Goal: Information Seeking & Learning: Learn about a topic

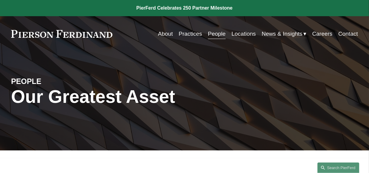
click at [215, 33] on link "People" at bounding box center [217, 33] width 18 height 11
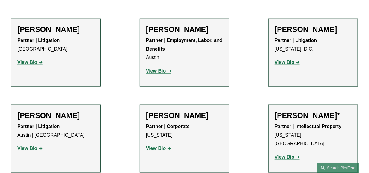
scroll to position [225, 0]
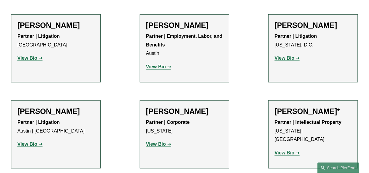
click at [35, 143] on strong "View Bio" at bounding box center [27, 144] width 20 height 5
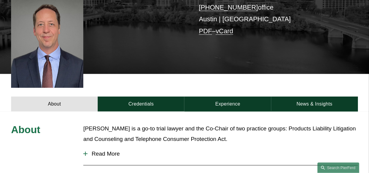
scroll to position [150, 0]
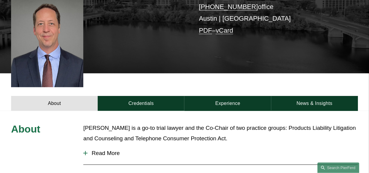
click at [160, 96] on link "Credentials" at bounding box center [141, 103] width 87 height 15
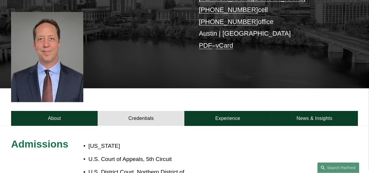
scroll to position [187, 0]
